Goal: Find specific page/section: Find specific page/section

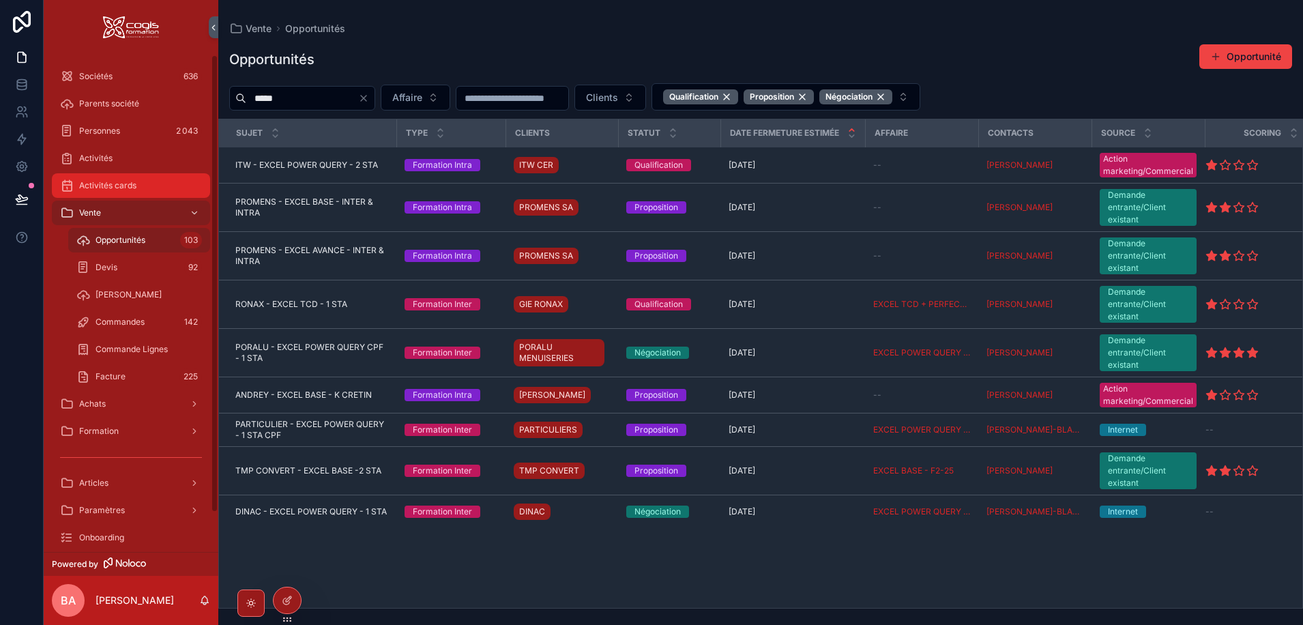
click at [98, 182] on span "Activités cards" at bounding box center [107, 185] width 57 height 11
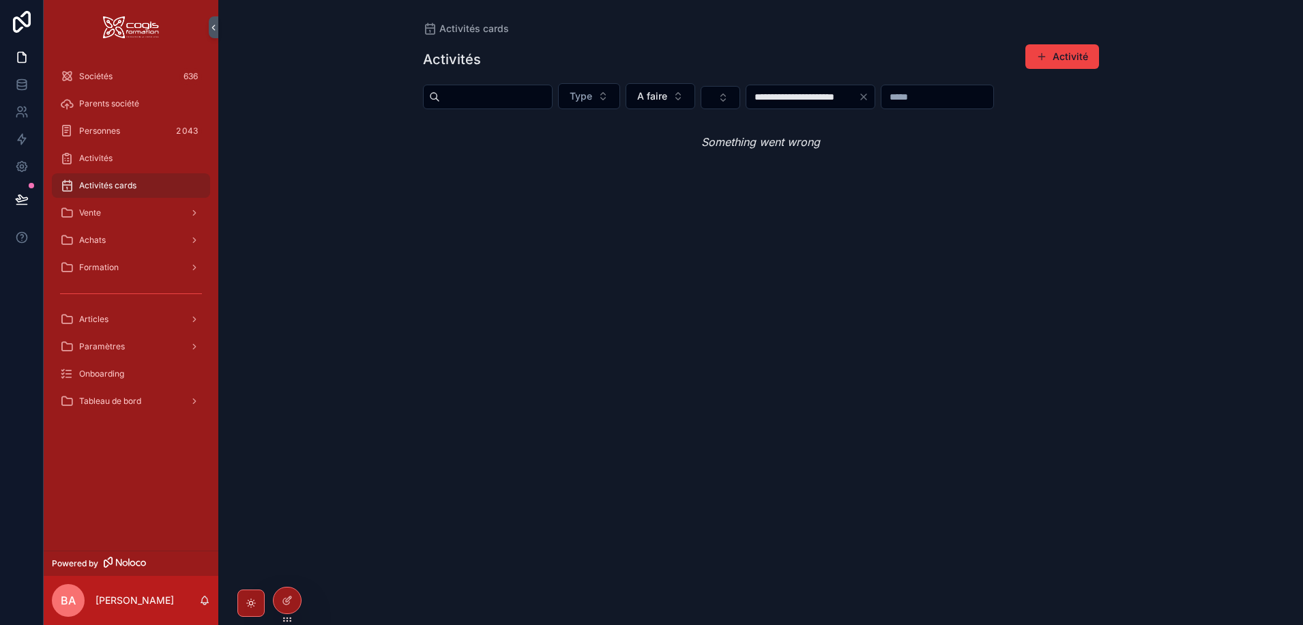
click at [115, 186] on span "Activités cards" at bounding box center [107, 185] width 57 height 11
click at [695, 91] on button "A faire" at bounding box center [660, 96] width 70 height 26
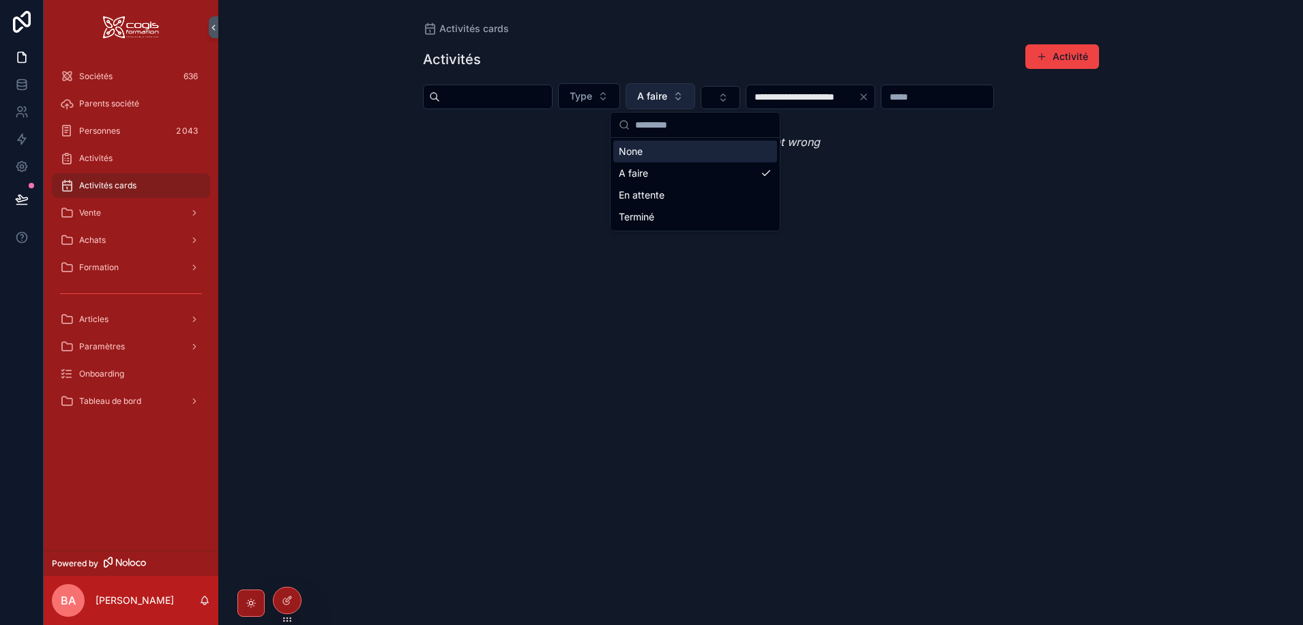
click at [695, 91] on button "A faire" at bounding box center [660, 96] width 70 height 26
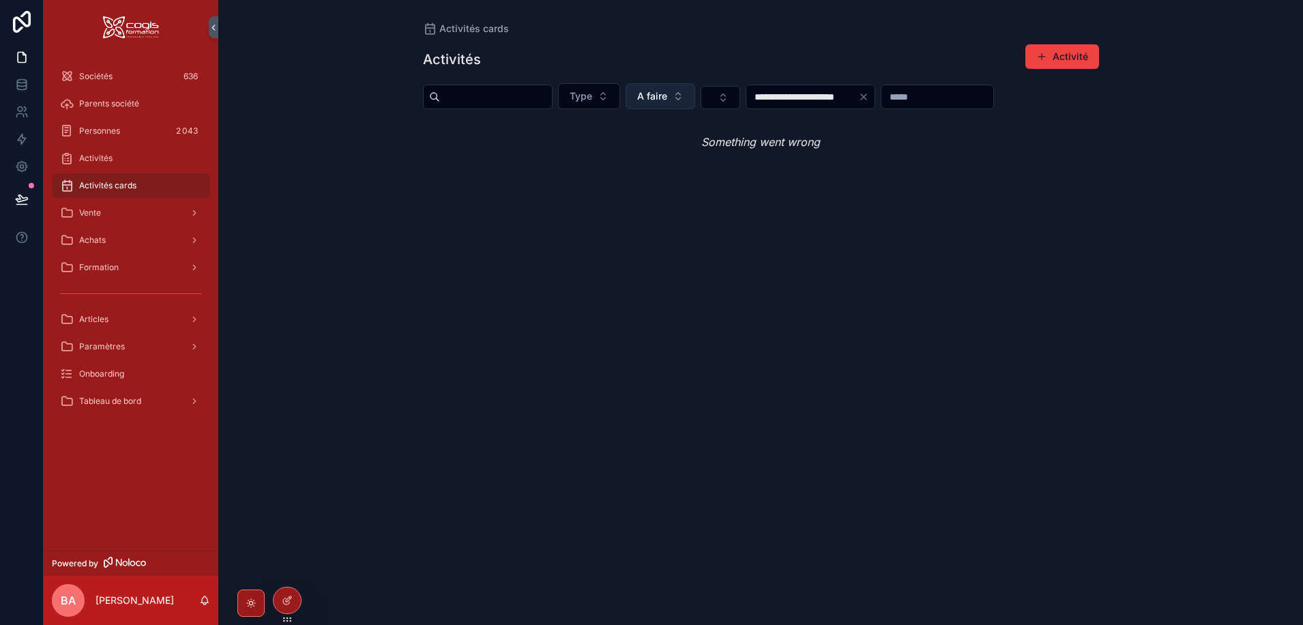
click at [695, 91] on button "A faire" at bounding box center [660, 96] width 70 height 26
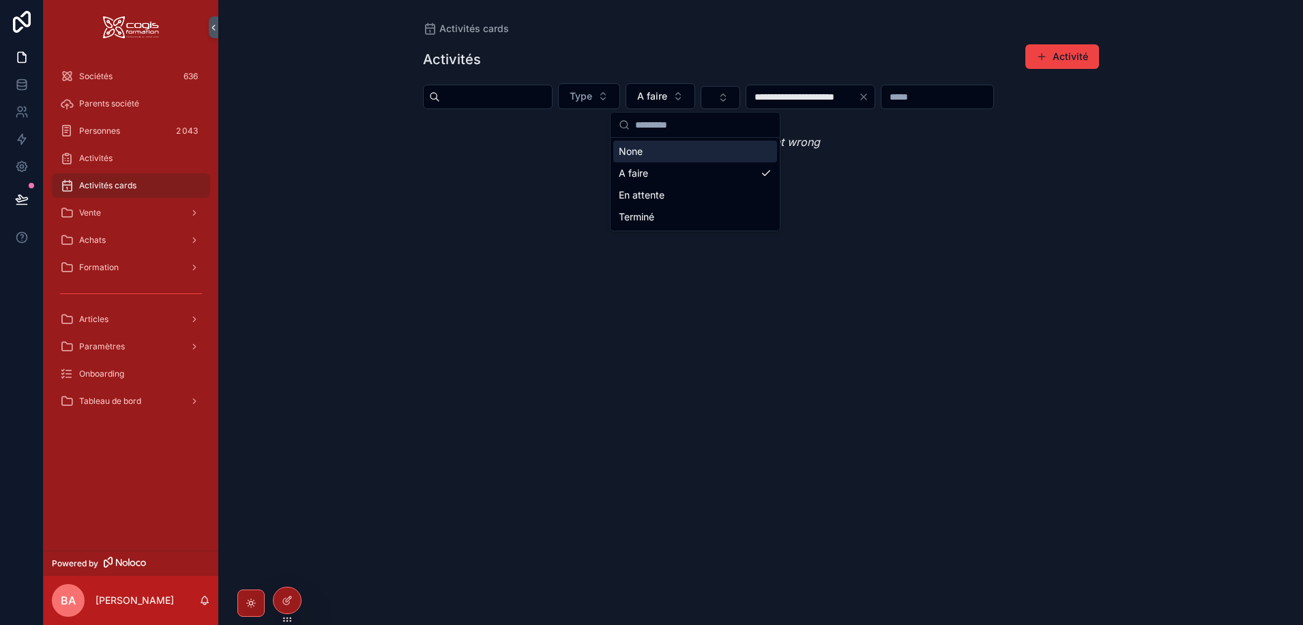
click at [628, 156] on div "None" at bounding box center [695, 152] width 164 height 22
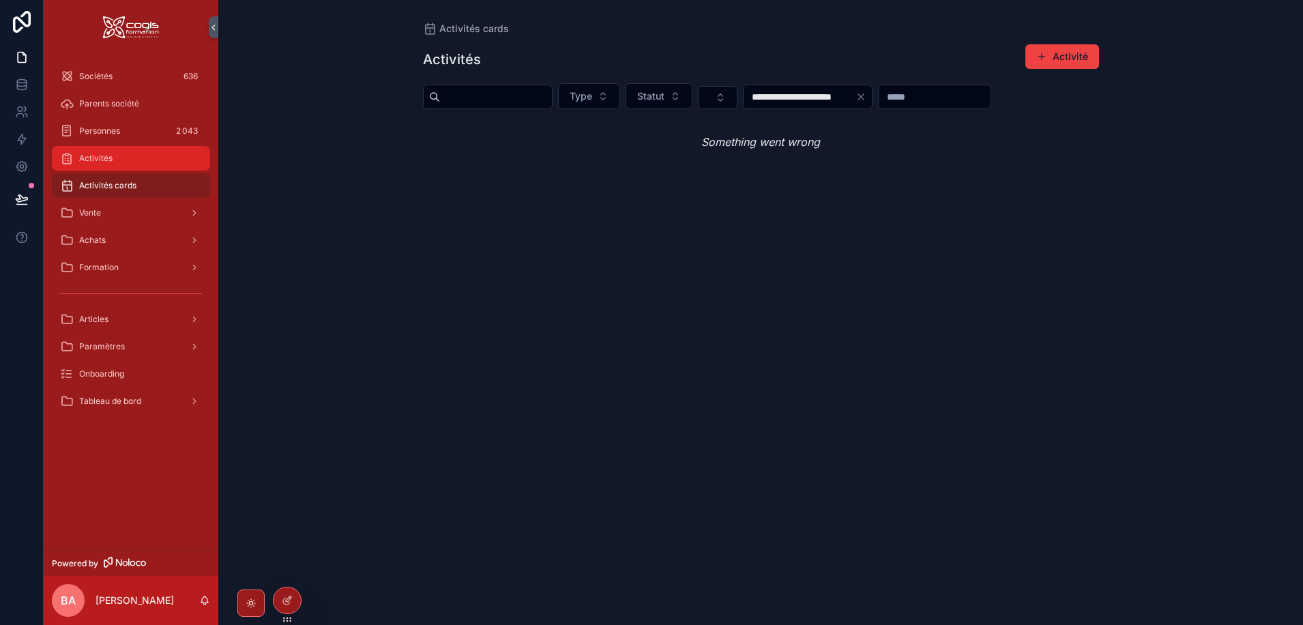
click at [95, 158] on span "Activités" at bounding box center [95, 158] width 33 height 11
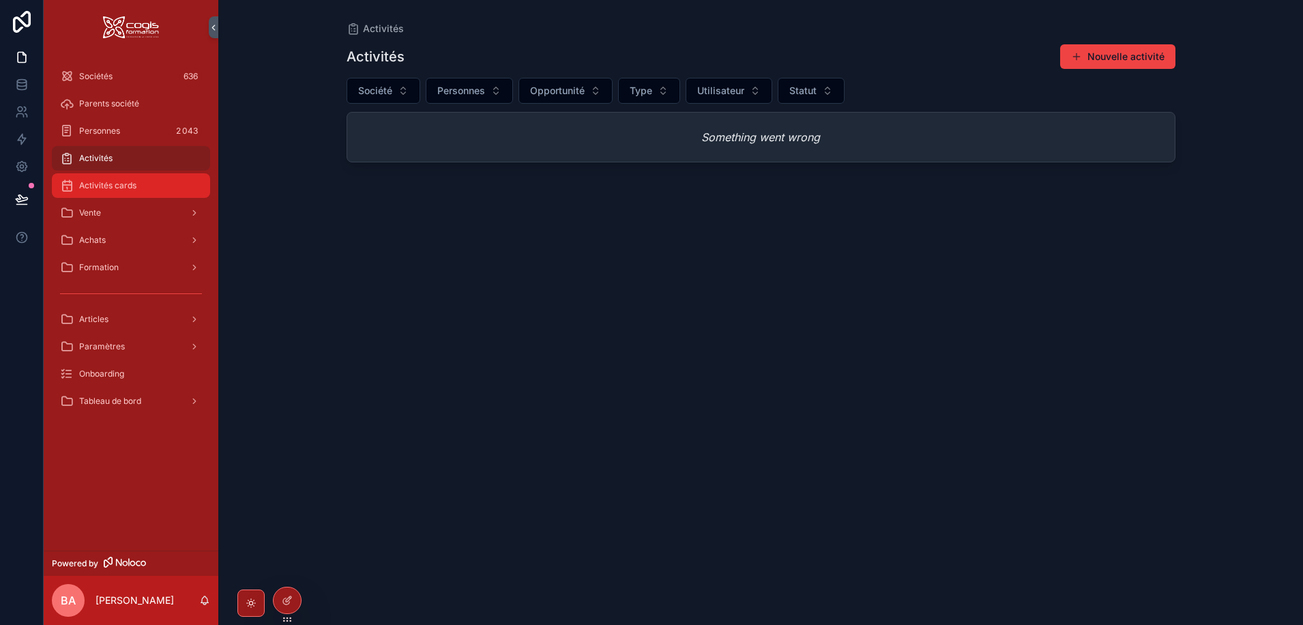
click at [85, 186] on span "Activités cards" at bounding box center [107, 185] width 57 height 11
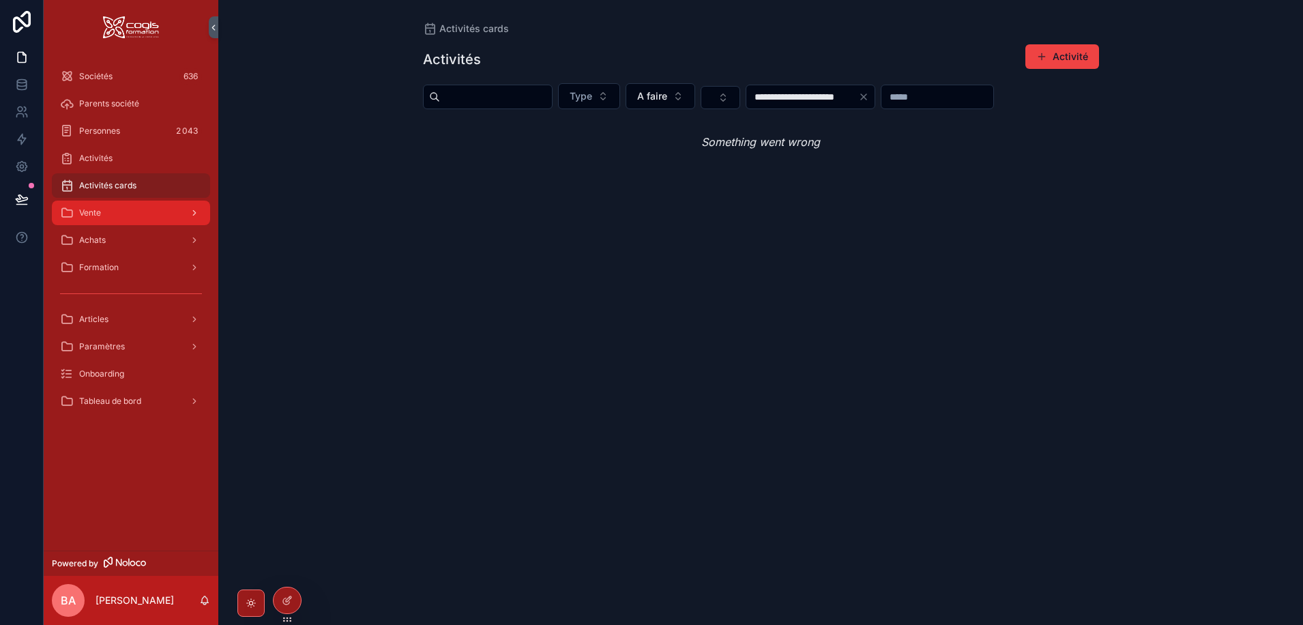
click at [76, 213] on div "Vente" at bounding box center [131, 213] width 142 height 22
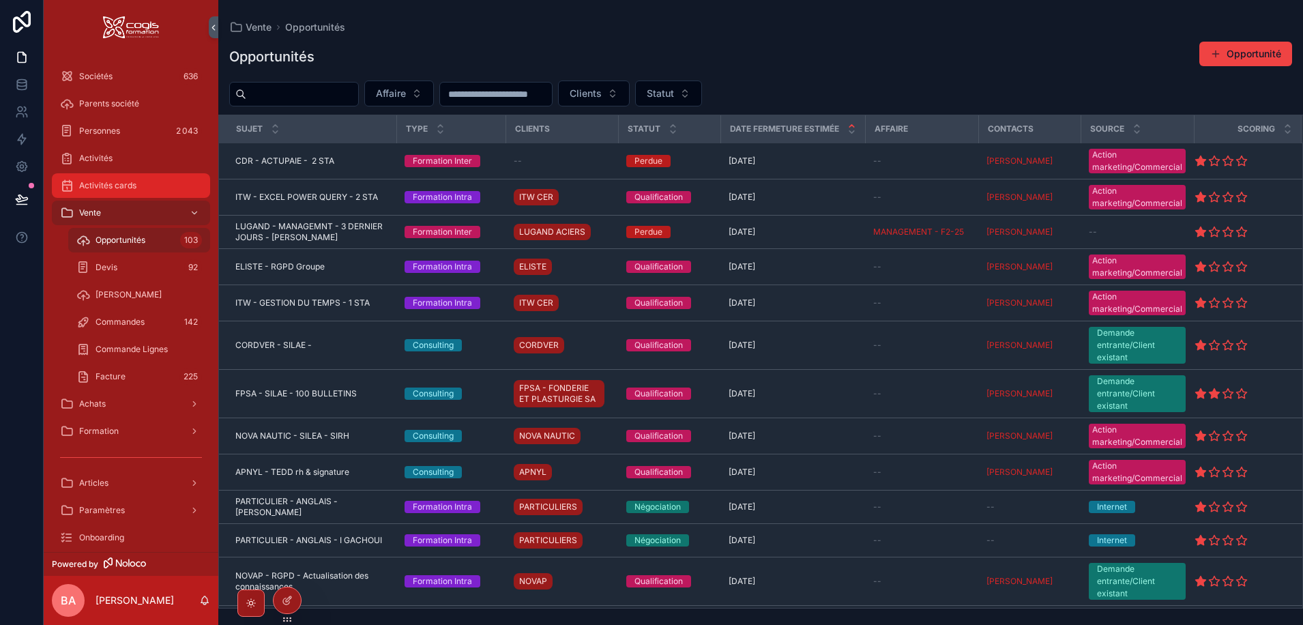
click at [91, 186] on span "Activités cards" at bounding box center [107, 185] width 57 height 11
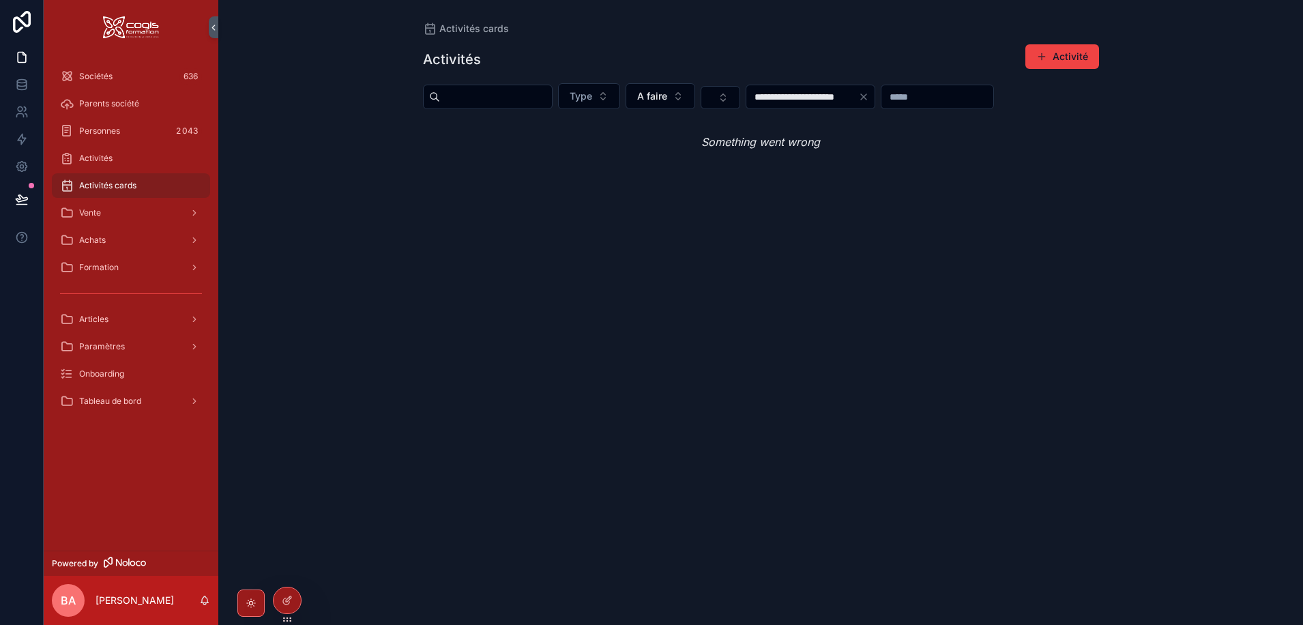
click at [869, 98] on icon "Clear" at bounding box center [863, 96] width 11 height 11
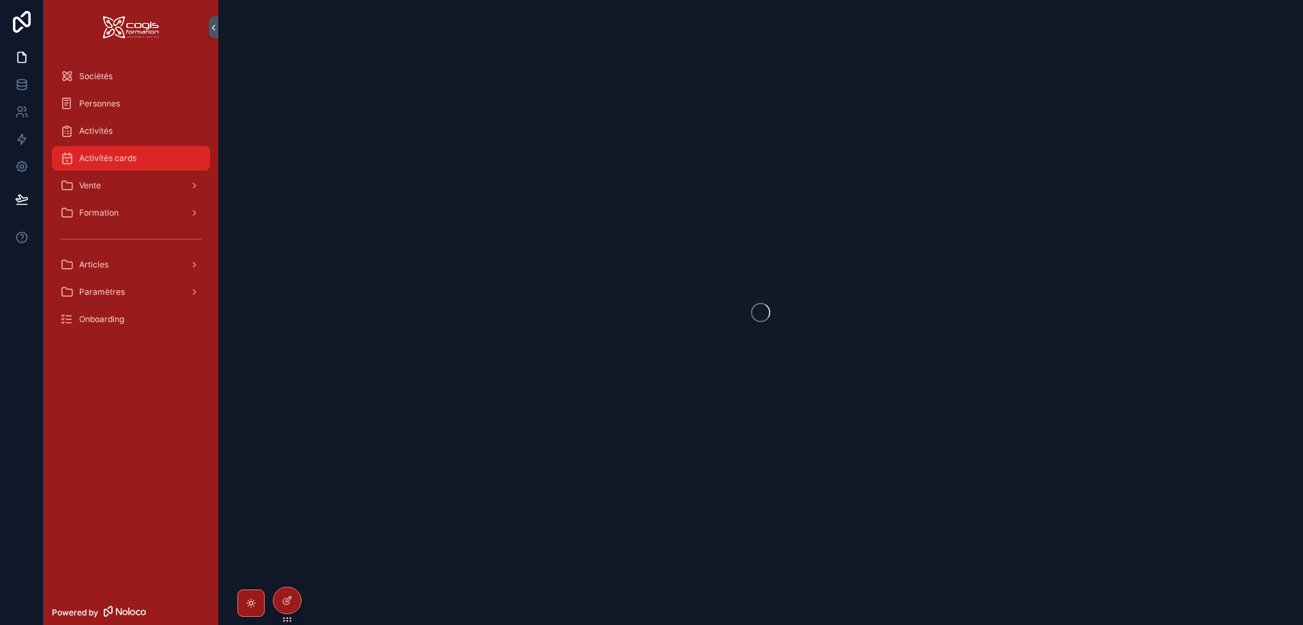
click at [106, 160] on span "Activités cards" at bounding box center [107, 158] width 57 height 11
